Goal: Task Accomplishment & Management: Complete application form

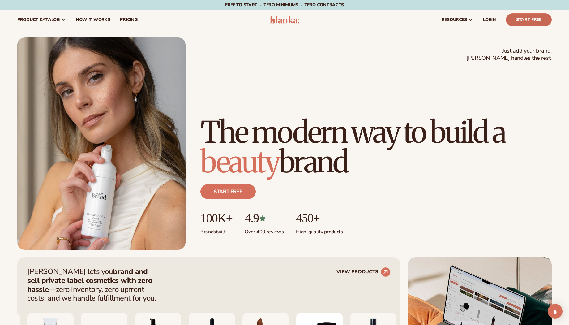
click at [518, 19] on link "Start Free" at bounding box center [529, 19] width 46 height 13
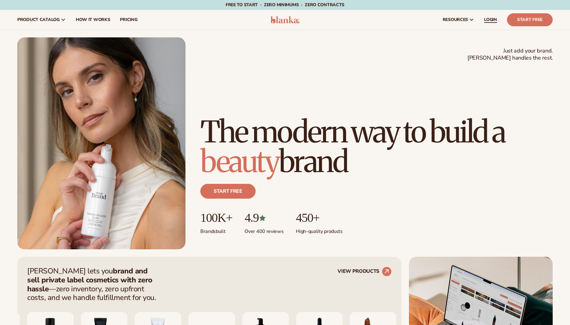
click at [495, 19] on span "LOGIN" at bounding box center [490, 19] width 13 height 5
